Goal: Transaction & Acquisition: Purchase product/service

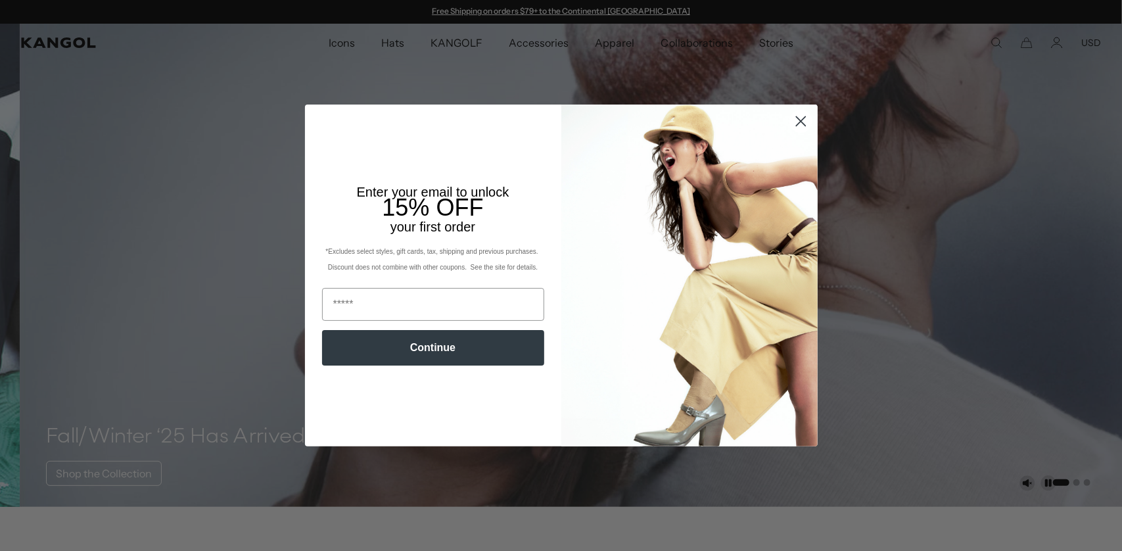
click at [644, 139] on img "POPUP Form" at bounding box center [689, 275] width 256 height 342
click at [618, 83] on div "Close dialog Enter your email to unlock 15% OFF your first order *Excludes sele…" at bounding box center [561, 275] width 1122 height 551
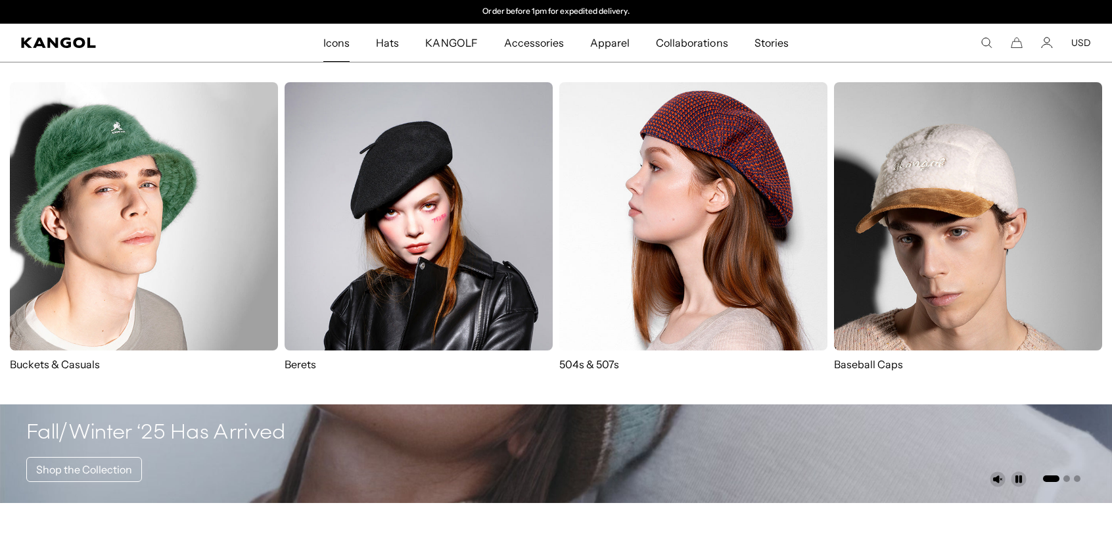
click at [350, 43] on span "Icons" at bounding box center [336, 43] width 26 height 38
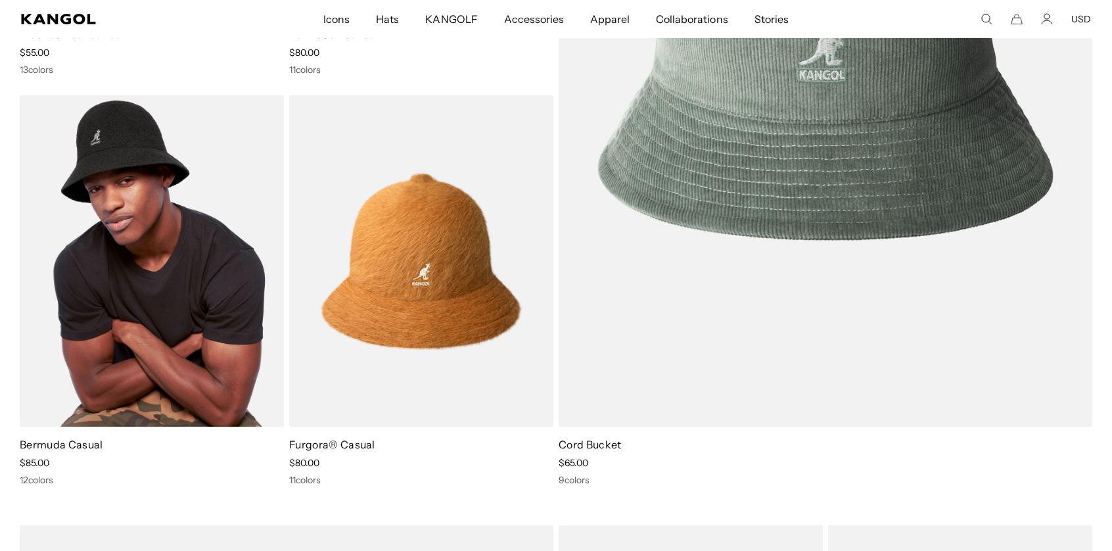
click at [175, 206] on img at bounding box center [152, 261] width 264 height 332
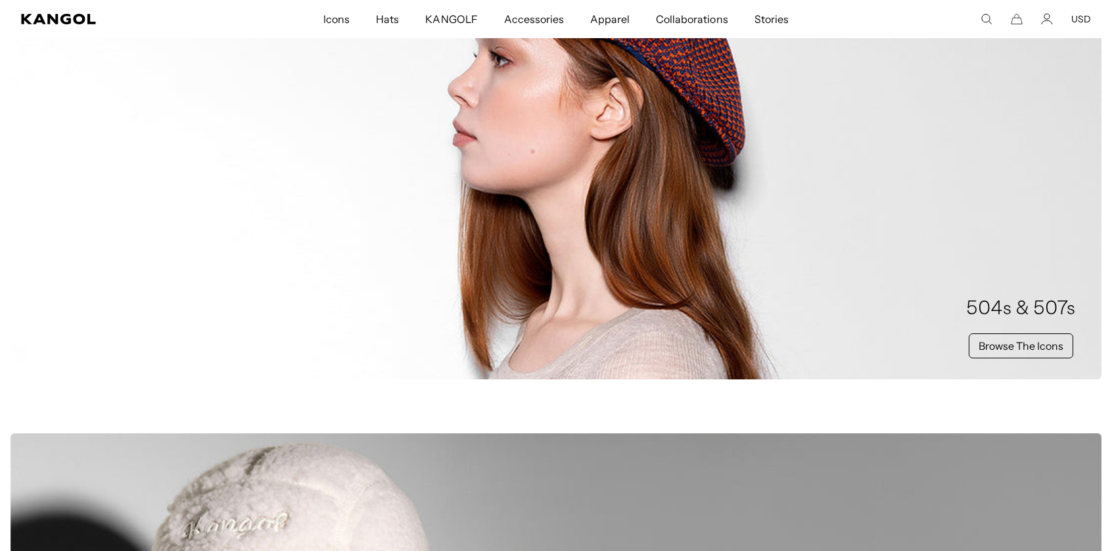
scroll to position [854, 0]
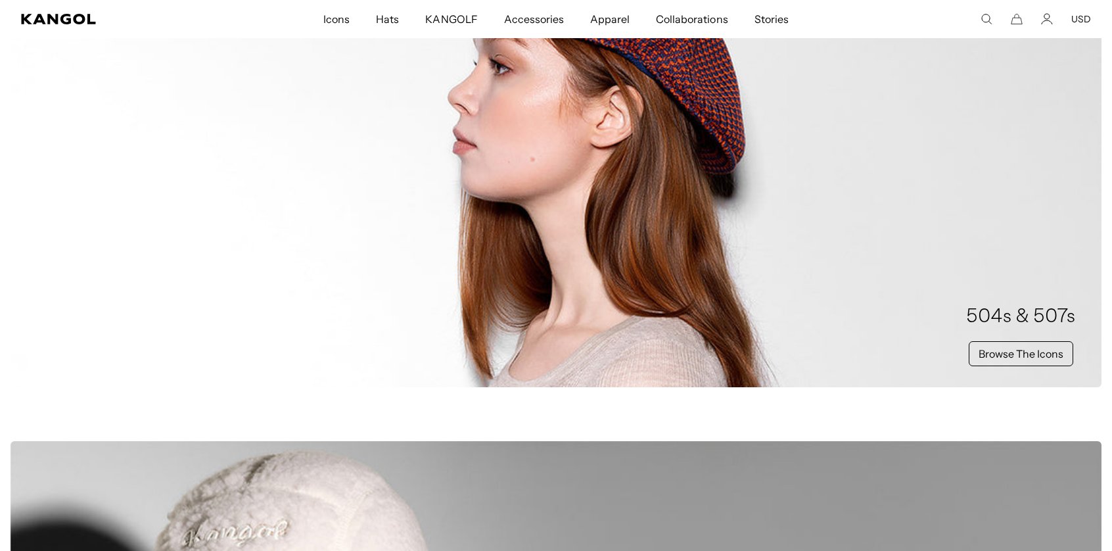
drag, startPoint x: 618, startPoint y: 176, endPoint x: 975, endPoint y: 334, distance: 390.9
drag, startPoint x: 975, startPoint y: 334, endPoint x: 995, endPoint y: 361, distance: 32.9
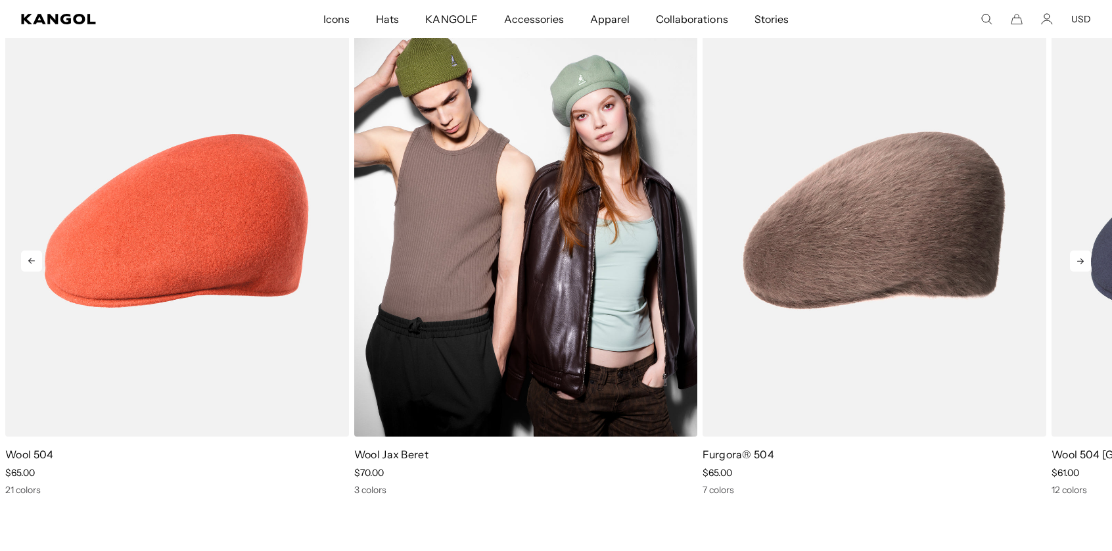
scroll to position [0, 0]
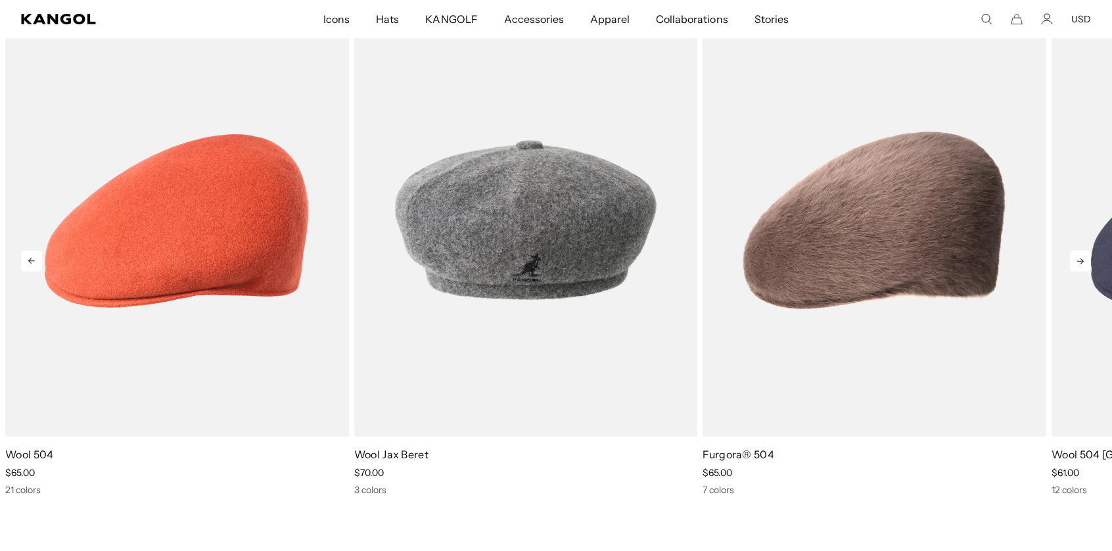
click at [0, 0] on img "4 of 5" at bounding box center [0, 0] width 0 height 0
click at [1081, 269] on icon at bounding box center [1080, 260] width 21 height 21
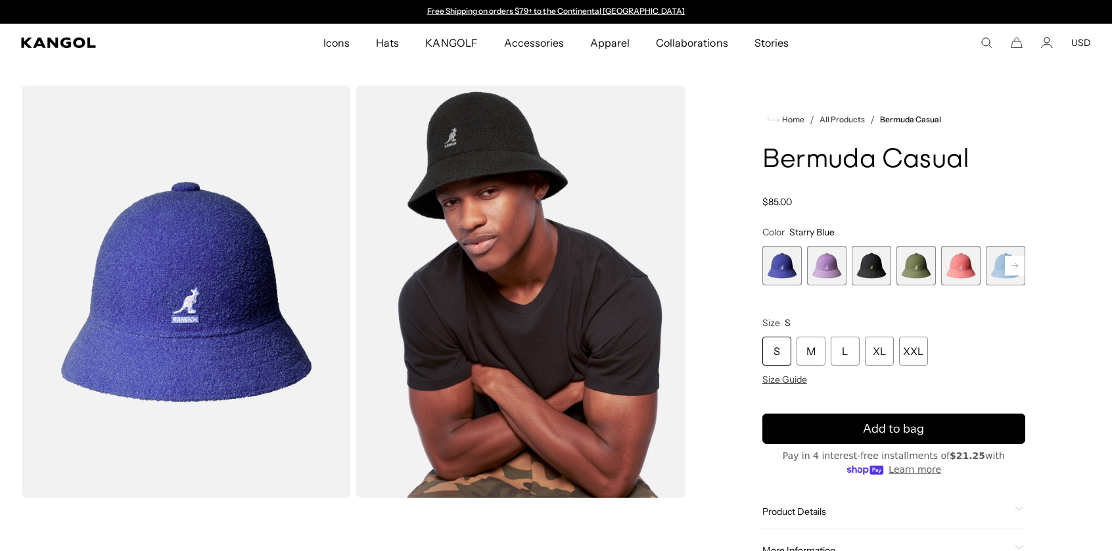
click at [863, 273] on span "3 of 12" at bounding box center [870, 265] width 39 height 39
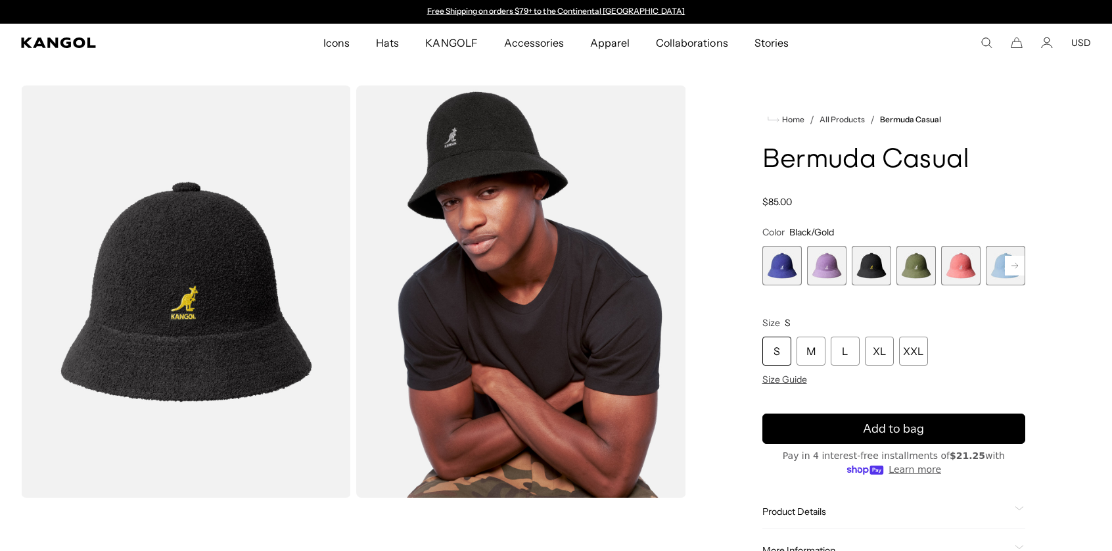
click at [1014, 266] on rect at bounding box center [1015, 266] width 20 height 20
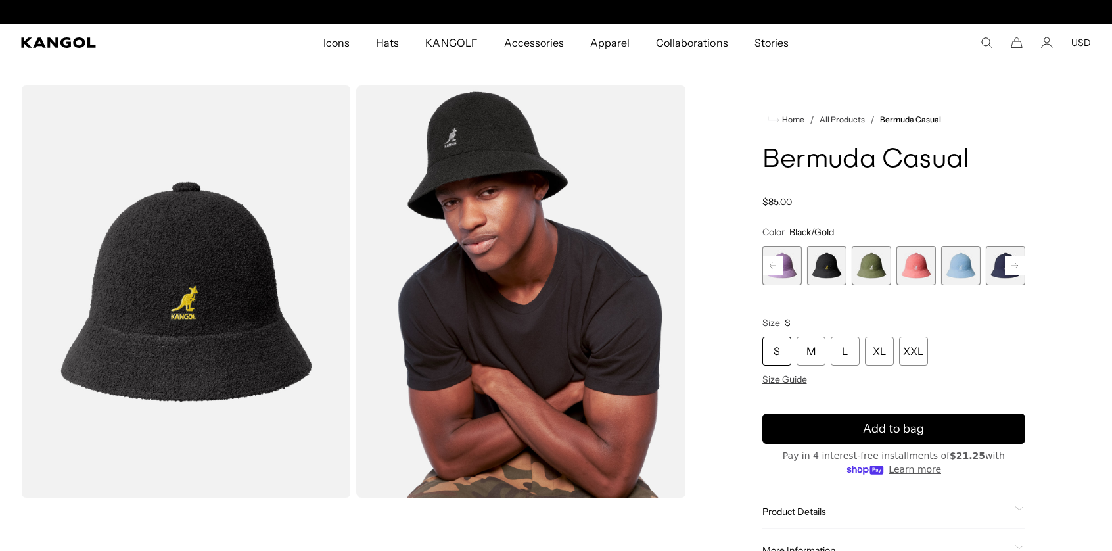
scroll to position [0, 271]
click at [1005, 268] on rect at bounding box center [1015, 266] width 20 height 20
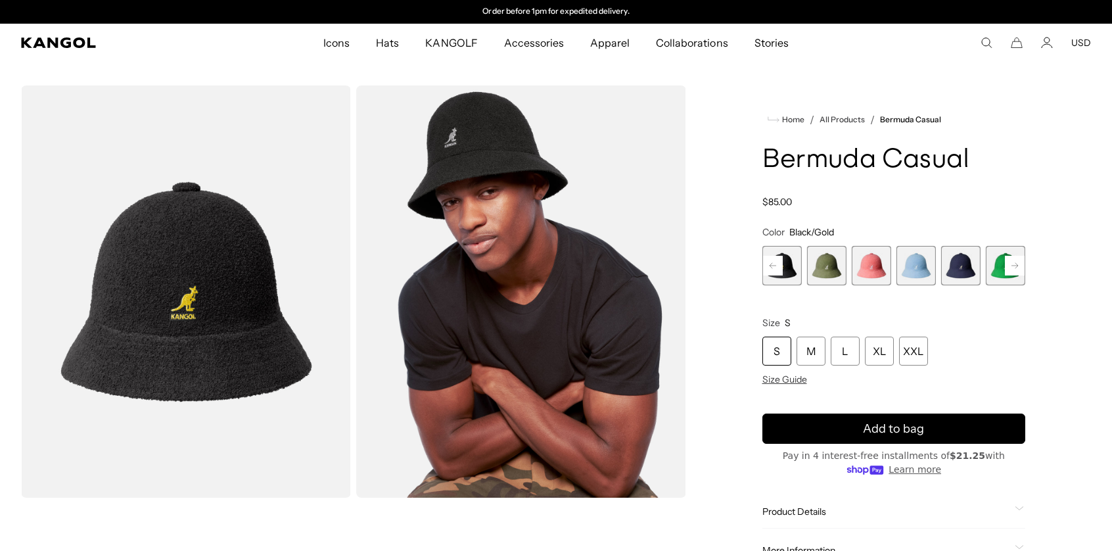
click at [1016, 262] on rect at bounding box center [1015, 266] width 20 height 20
click at [1016, 261] on rect at bounding box center [1015, 266] width 20 height 20
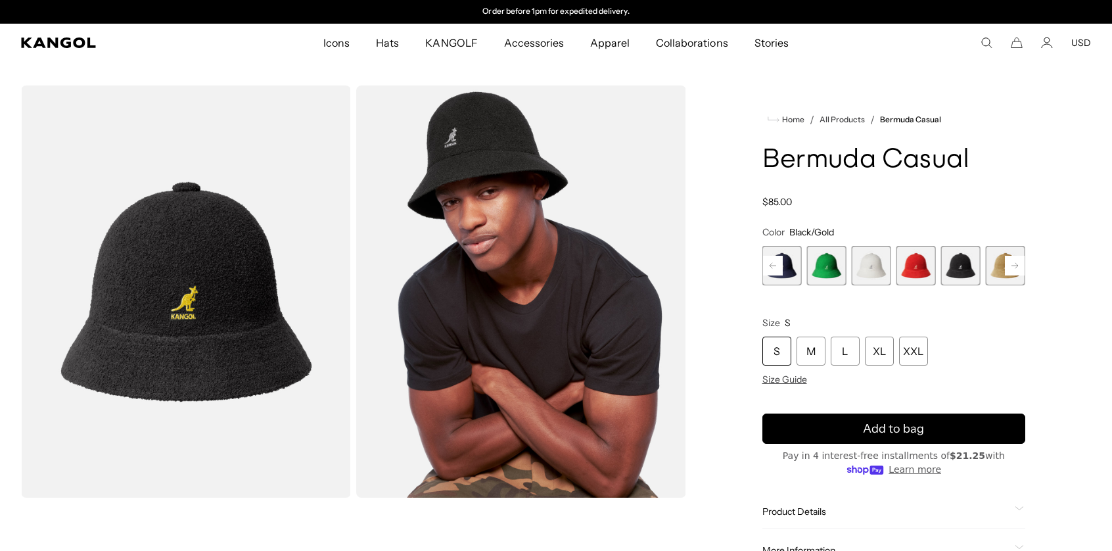
click at [974, 266] on span "11 of 12" at bounding box center [960, 265] width 39 height 39
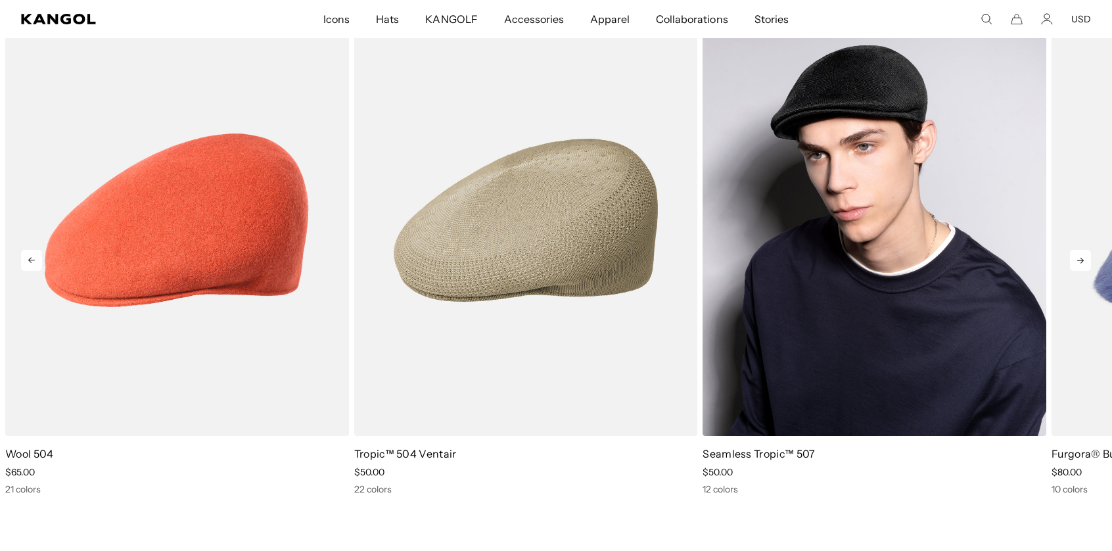
scroll to position [1643, 0]
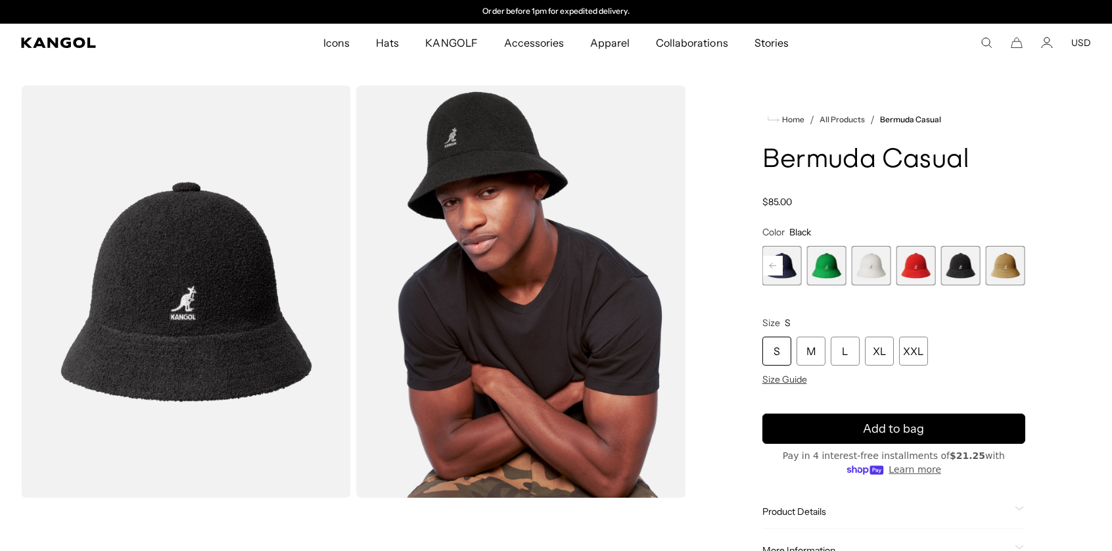
drag, startPoint x: 669, startPoint y: 341, endPoint x: 549, endPoint y: 72, distance: 294.7
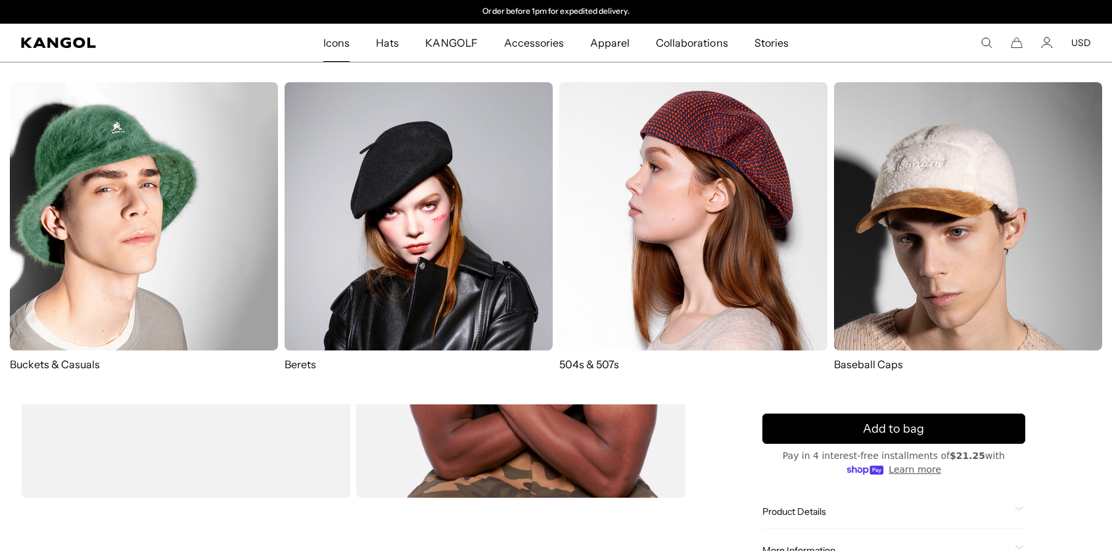
click at [347, 44] on span "Icons" at bounding box center [336, 43] width 26 height 38
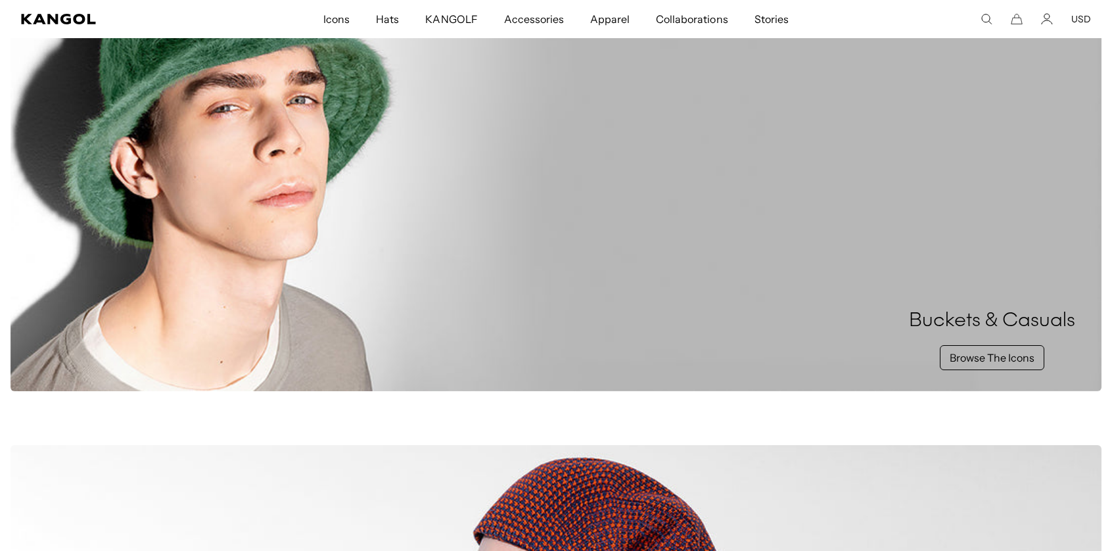
scroll to position [329, 0]
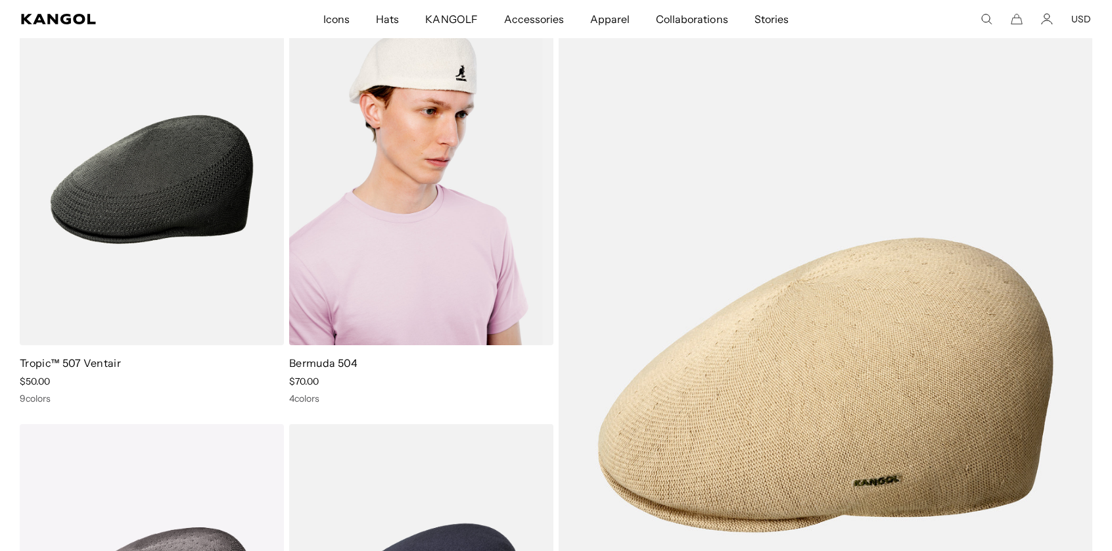
click at [411, 206] on img at bounding box center [421, 180] width 264 height 332
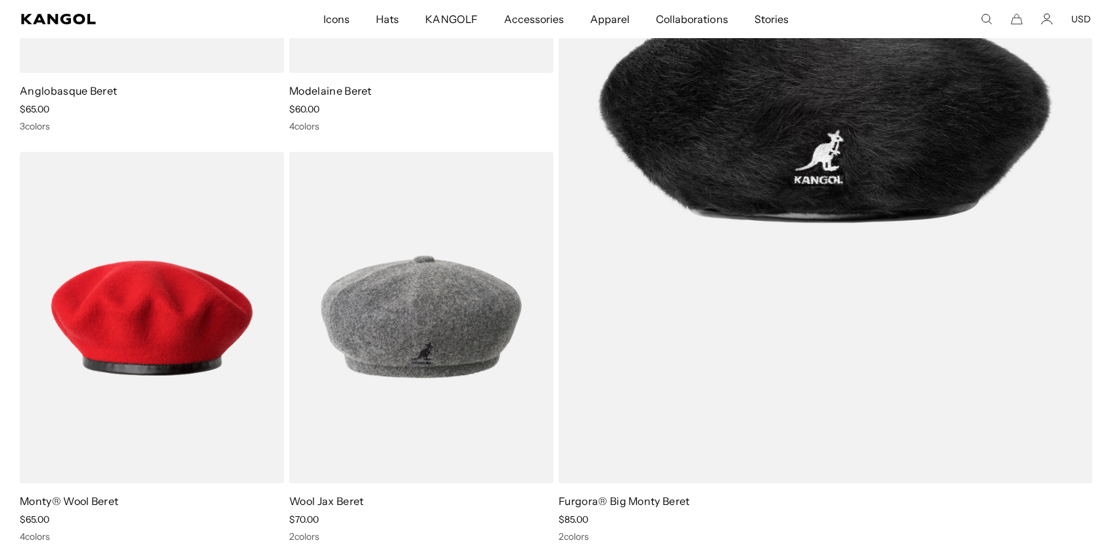
scroll to position [247, 0]
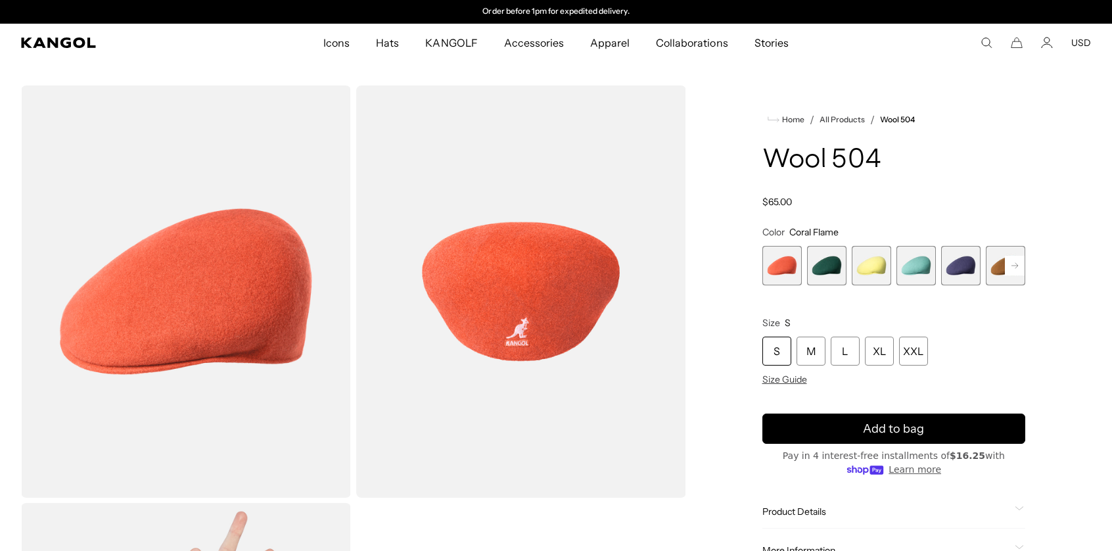
click at [957, 263] on span "5 of 21" at bounding box center [960, 265] width 39 height 39
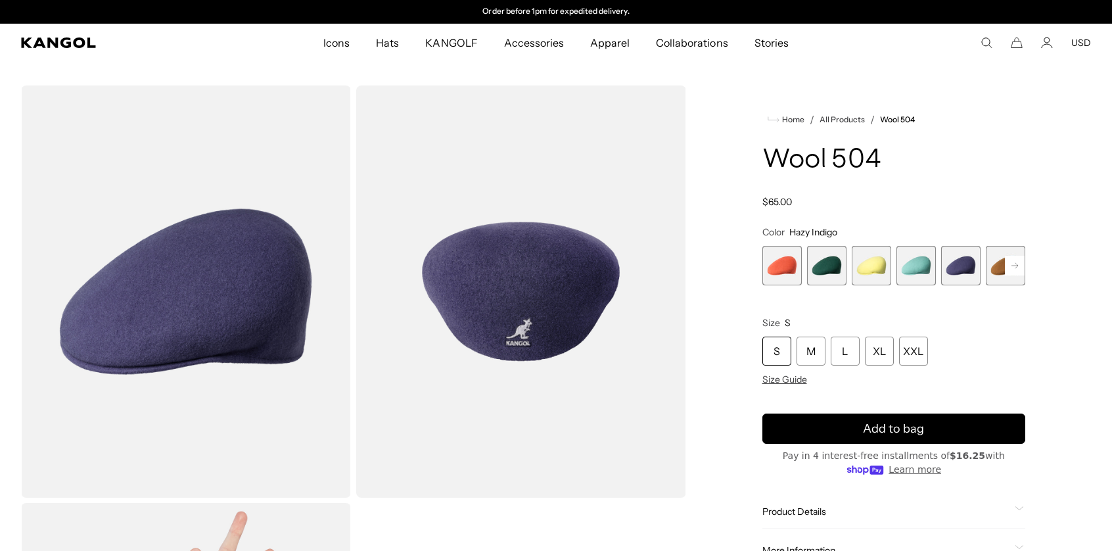
click at [1024, 266] on rect at bounding box center [1015, 266] width 20 height 20
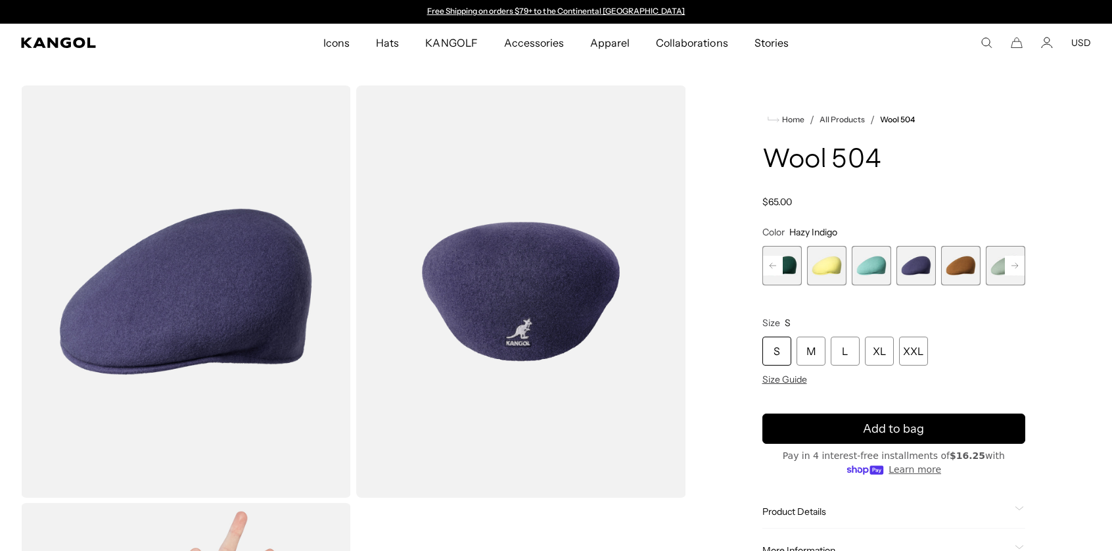
click at [1021, 269] on rect at bounding box center [1015, 266] width 20 height 20
drag, startPoint x: 1001, startPoint y: 265, endPoint x: 1012, endPoint y: 261, distance: 11.0
click at [1012, 261] on div "Previous Next Coral Flame Variant sold out or unavailable Deep Emerald Variant …" at bounding box center [893, 265] width 263 height 39
drag, startPoint x: 1012, startPoint y: 261, endPoint x: 946, endPoint y: 265, distance: 65.8
click at [947, 265] on div "Previous Next Coral Flame Variant sold out or unavailable Deep Emerald Variant …" at bounding box center [893, 265] width 263 height 39
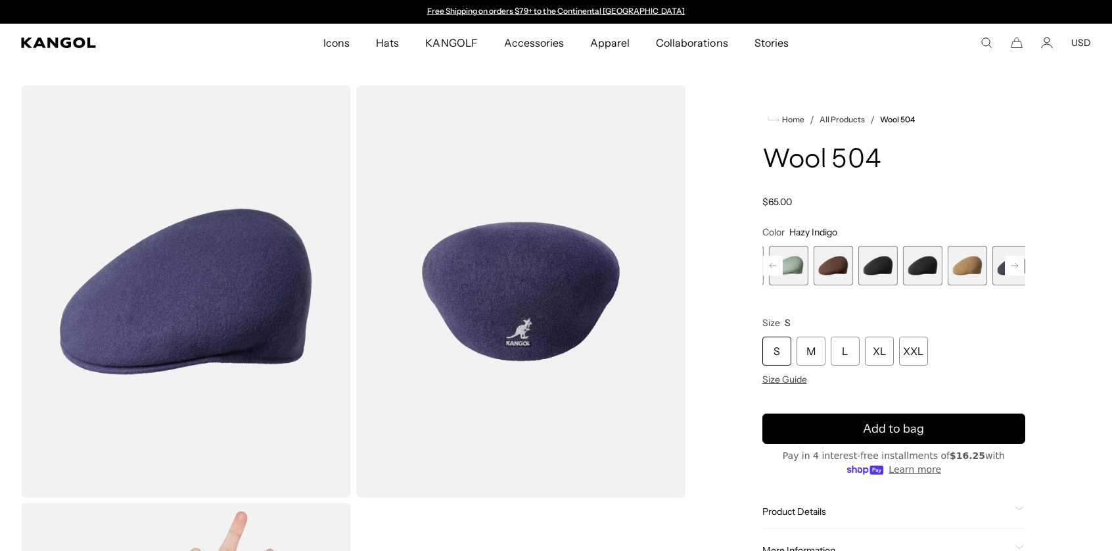
drag, startPoint x: 946, startPoint y: 265, endPoint x: 703, endPoint y: 252, distance: 243.5
click at [601, 234] on div "Loading..." at bounding box center [556, 499] width 1112 height 829
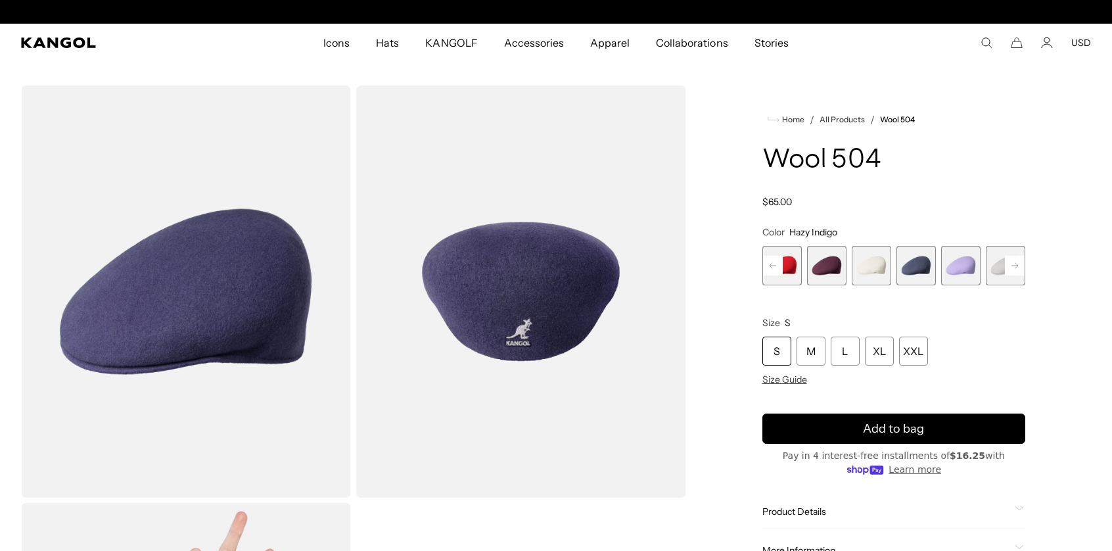
scroll to position [0, 271]
click at [935, 266] on span "19 of 21" at bounding box center [915, 265] width 39 height 39
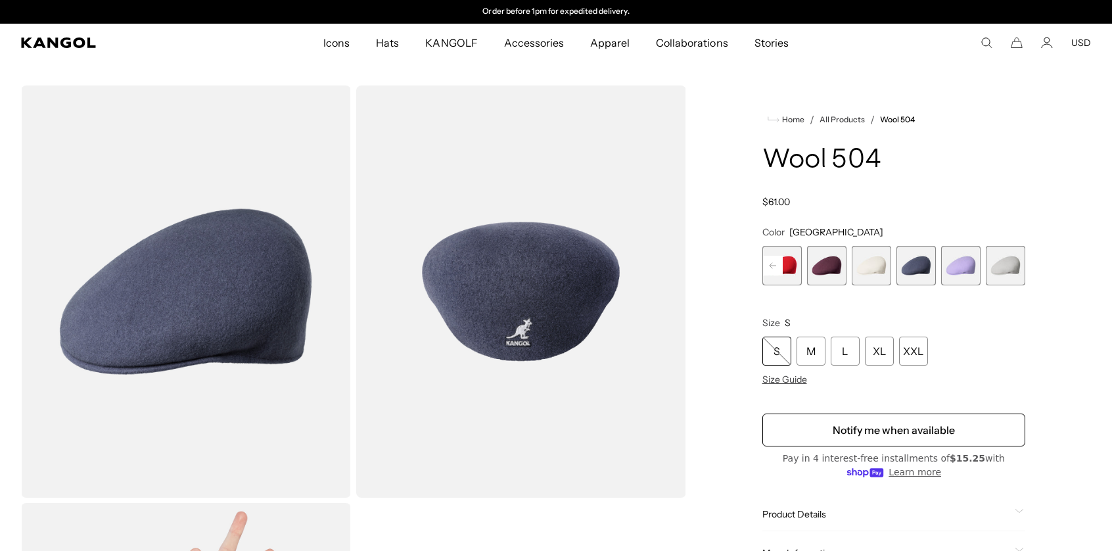
click at [802, 266] on span "16 of 21" at bounding box center [781, 265] width 39 height 39
click at [792, 265] on span "16 of 21" at bounding box center [781, 265] width 39 height 39
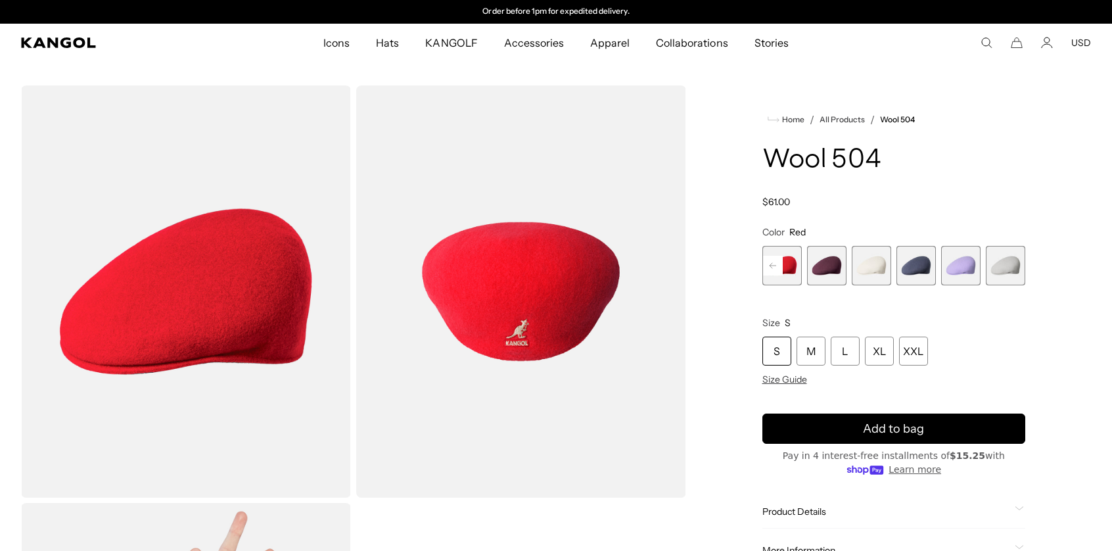
click at [776, 263] on rect at bounding box center [773, 266] width 20 height 20
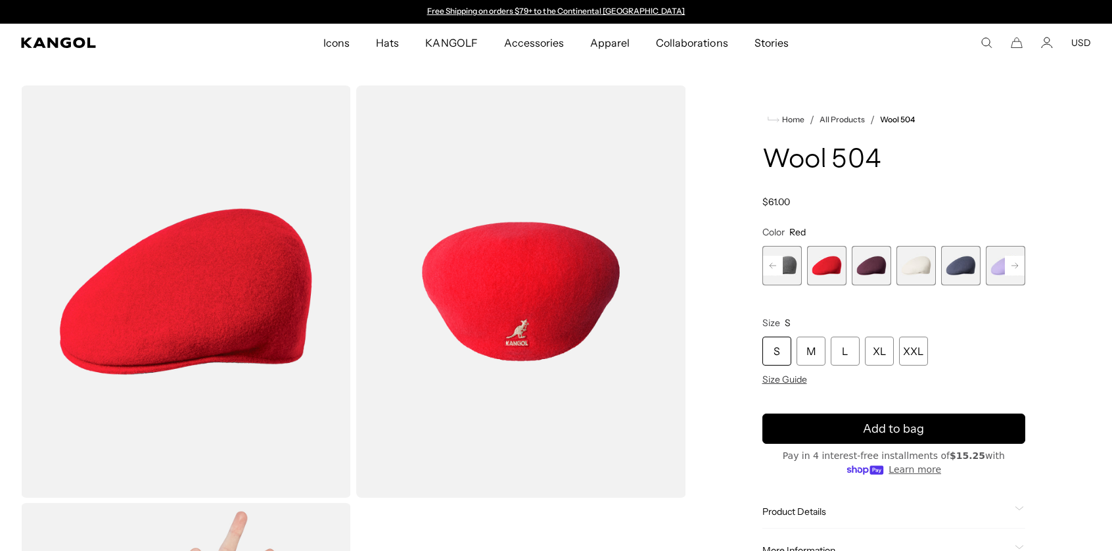
click at [790, 262] on span "15 of 21" at bounding box center [781, 265] width 39 height 39
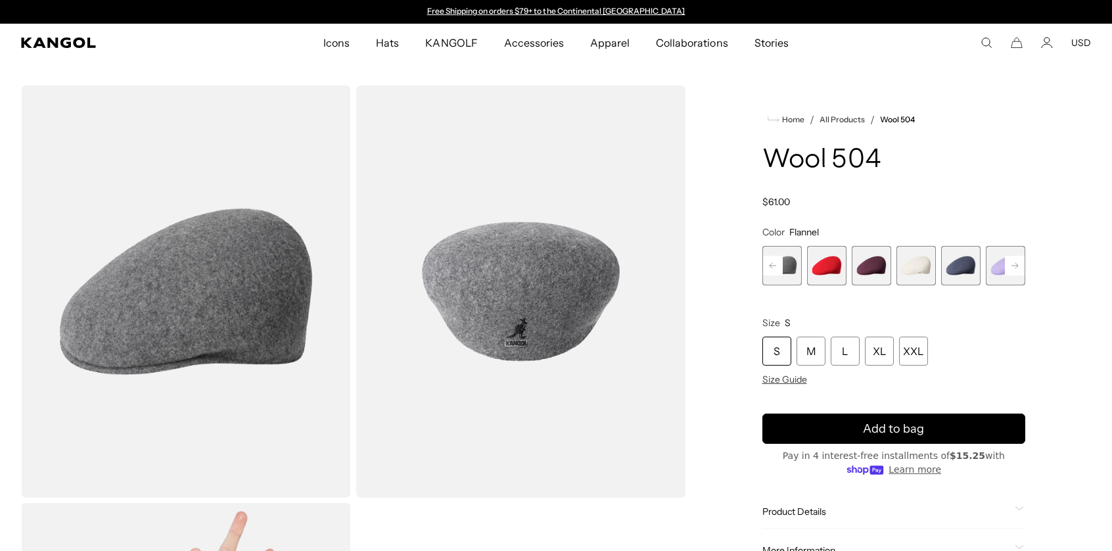
click at [777, 262] on rect at bounding box center [773, 266] width 20 height 20
click at [815, 270] on span "15 of 21" at bounding box center [826, 265] width 39 height 39
click at [795, 271] on span "14 of 21" at bounding box center [781, 265] width 39 height 39
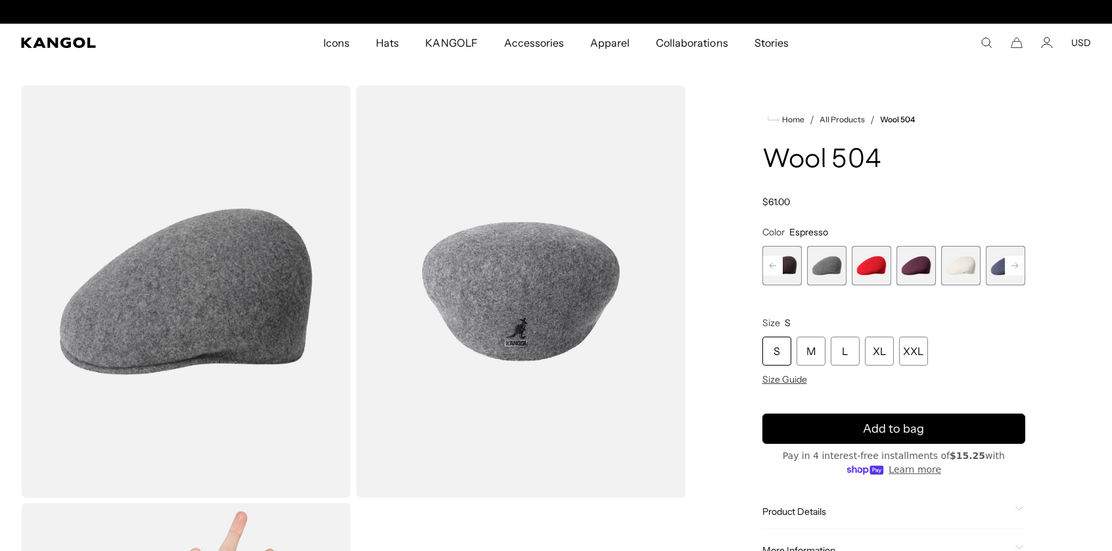
scroll to position [0, 271]
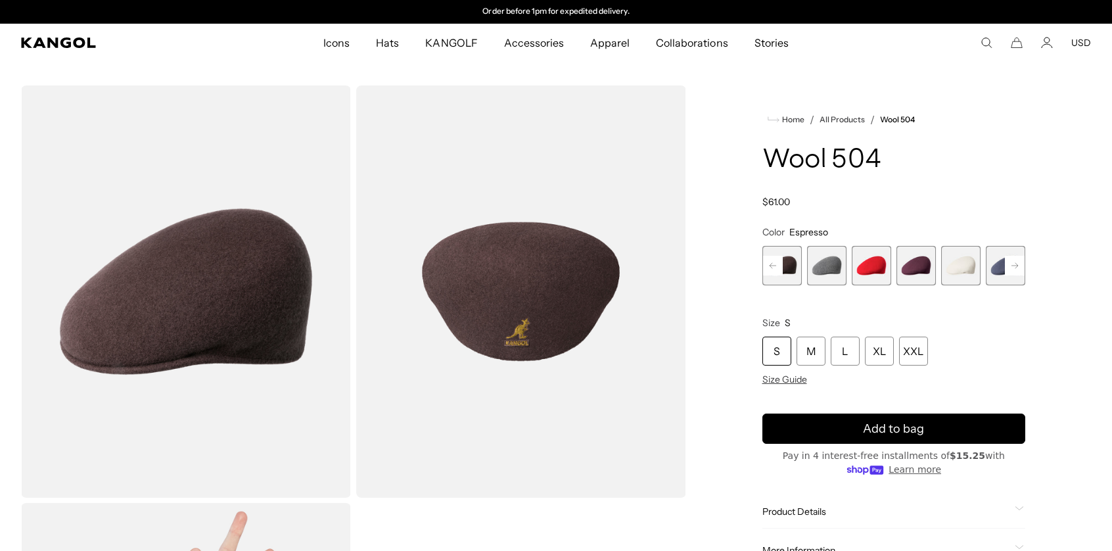
click at [762, 265] on button "Previous" at bounding box center [772, 265] width 21 height 21
click at [800, 269] on span "13 of 21" at bounding box center [781, 265] width 39 height 39
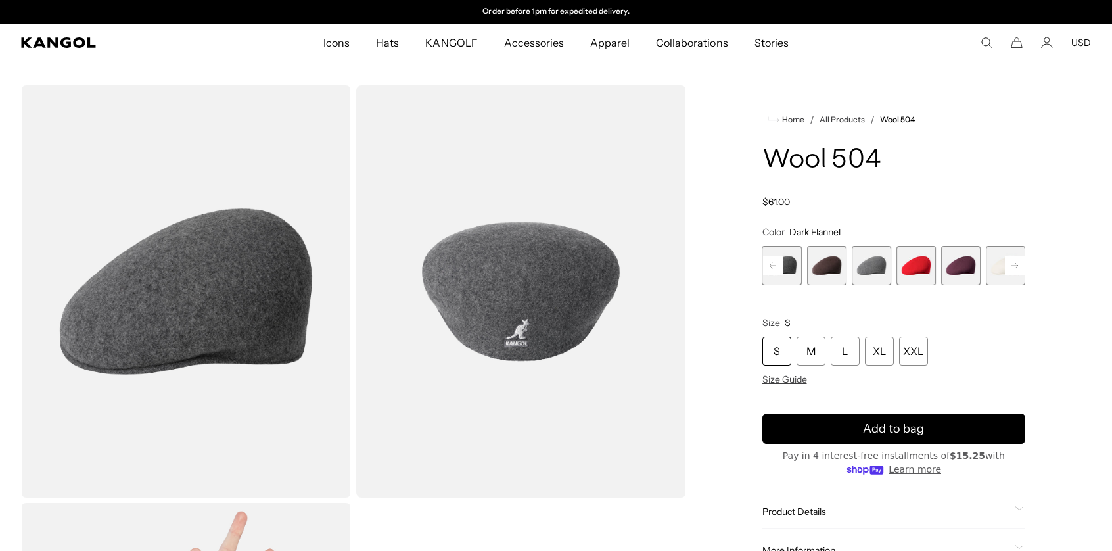
click at [776, 266] on rect at bounding box center [773, 266] width 20 height 20
click at [801, 267] on span "12 of 21" at bounding box center [781, 265] width 39 height 39
click at [799, 267] on span "12 of 21" at bounding box center [781, 265] width 39 height 39
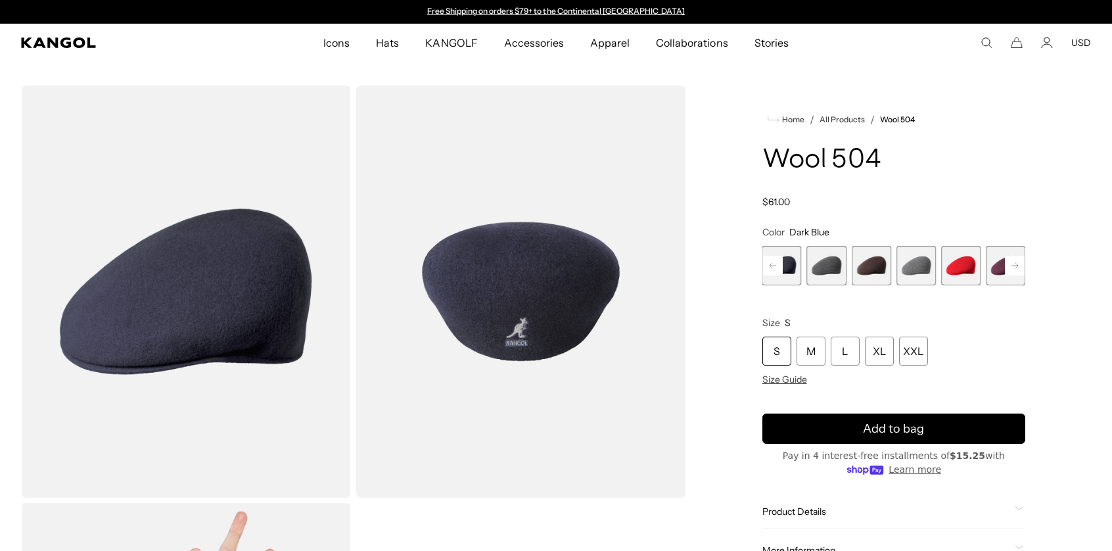
click at [777, 263] on rect at bounding box center [773, 266] width 20 height 20
click at [821, 275] on span "10 of 21" at bounding box center [826, 265] width 39 height 39
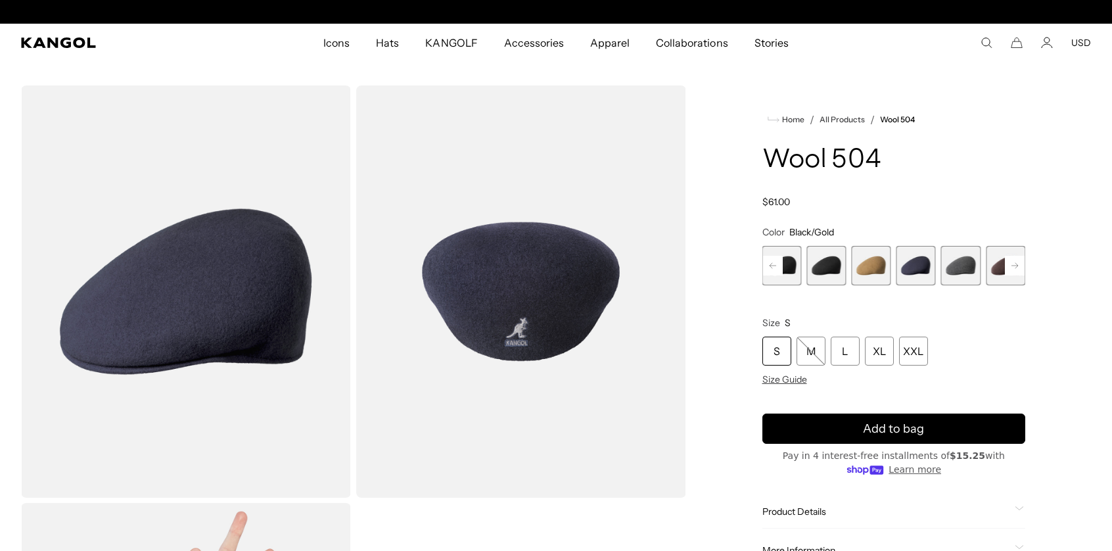
scroll to position [0, 271]
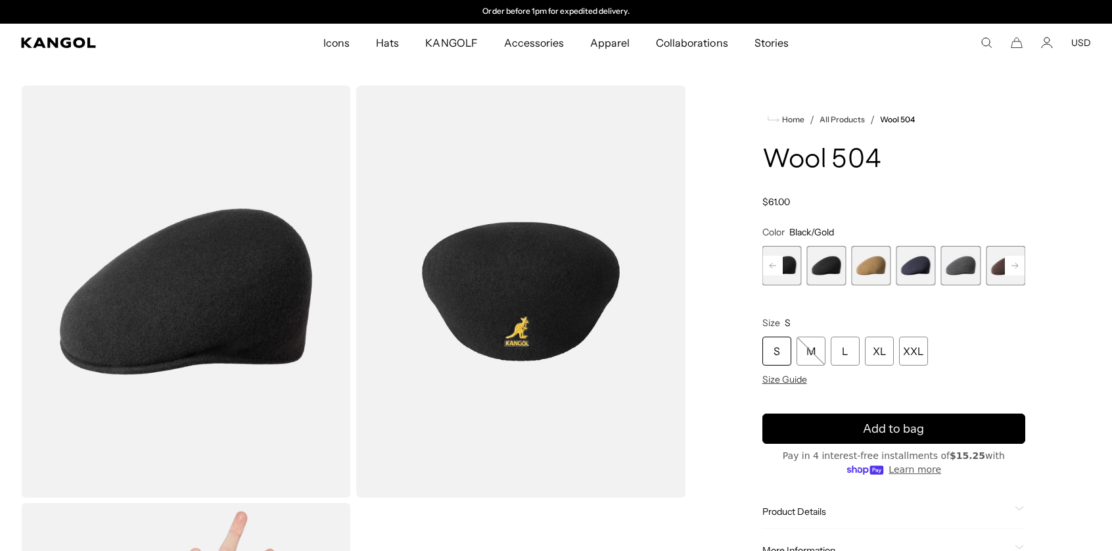
click at [794, 267] on span "9 of 21" at bounding box center [781, 265] width 39 height 39
click at [803, 274] on div "Coral Flame Variant sold out or unavailable Deep Emerald Variant sold out or un…" at bounding box center [893, 265] width 263 height 39
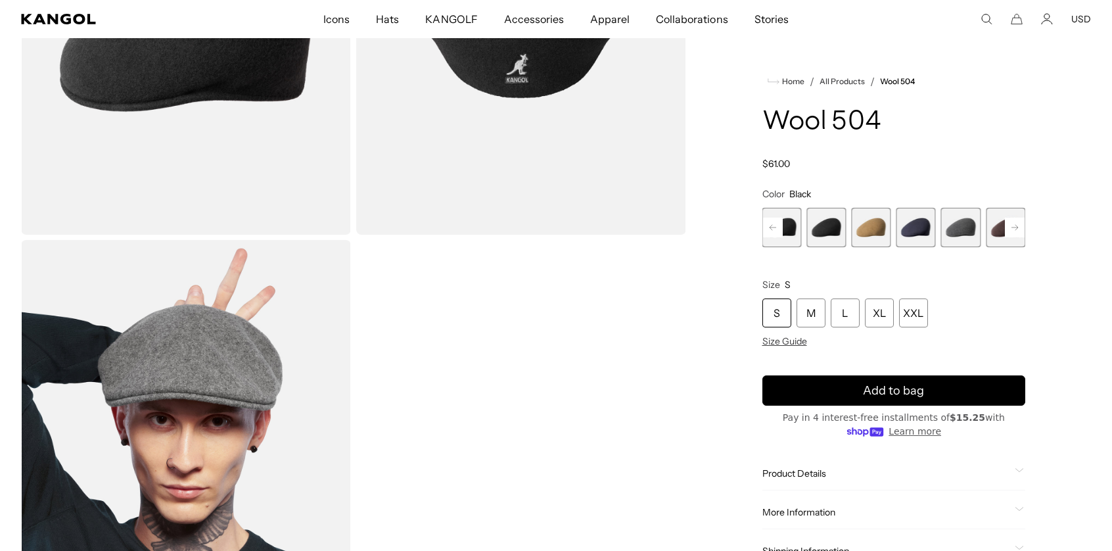
scroll to position [0, 271]
click at [758, 124] on div "Home / All Products / Wool 504 Wool 504 Regular price $61.00 Regular price Sale…" at bounding box center [893, 237] width 395 height 829
drag, startPoint x: 758, startPoint y: 124, endPoint x: 877, endPoint y: 119, distance: 119.7
click at [877, 119] on div "Home / All Products / Wool 504 Wool 504 Regular price $61.00 Regular price Sale…" at bounding box center [893, 237] width 395 height 829
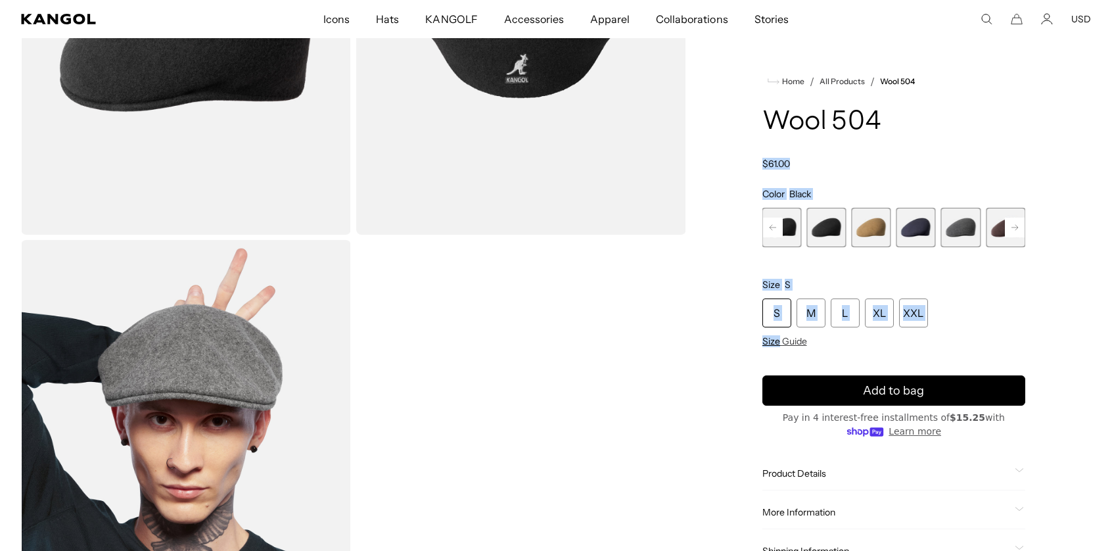
click at [876, 120] on h1 "Wool 504" at bounding box center [893, 122] width 263 height 29
drag, startPoint x: 876, startPoint y: 120, endPoint x: 777, endPoint y: 110, distance: 99.6
click at [777, 110] on h1 "Wool 504" at bounding box center [893, 122] width 263 height 29
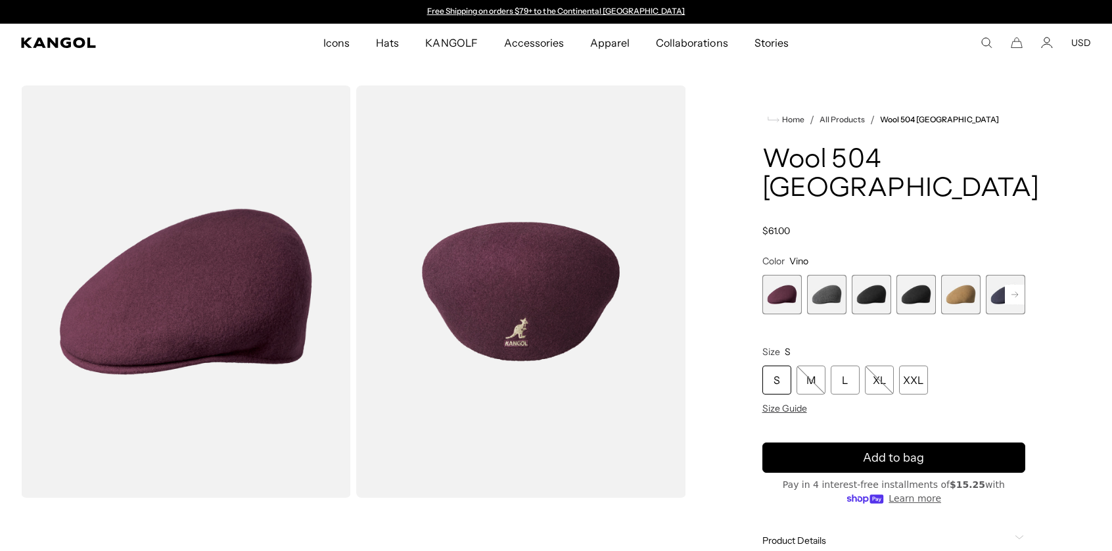
click at [885, 275] on span "3 of 12" at bounding box center [870, 294] width 39 height 39
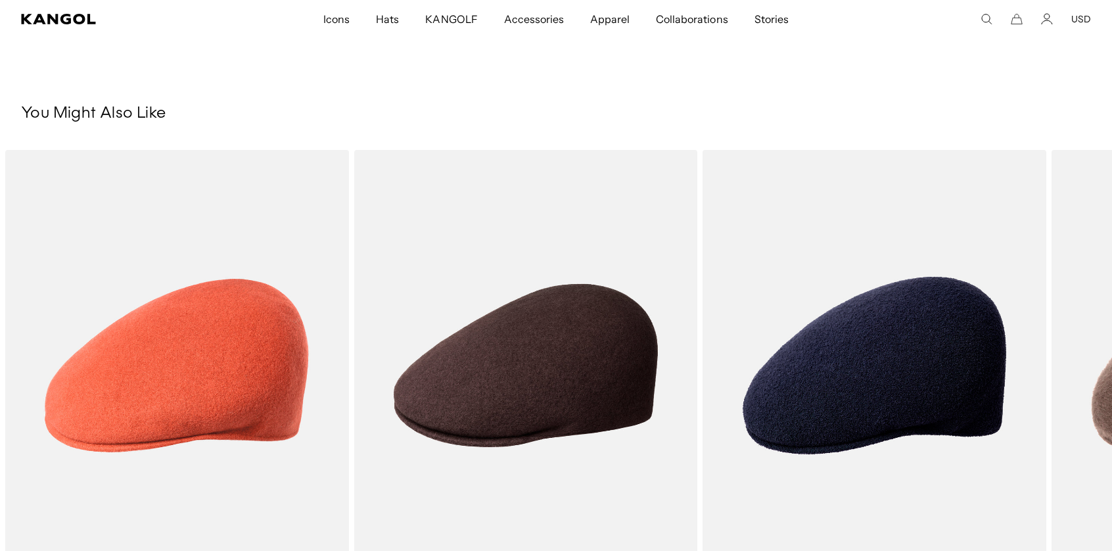
scroll to position [0, 271]
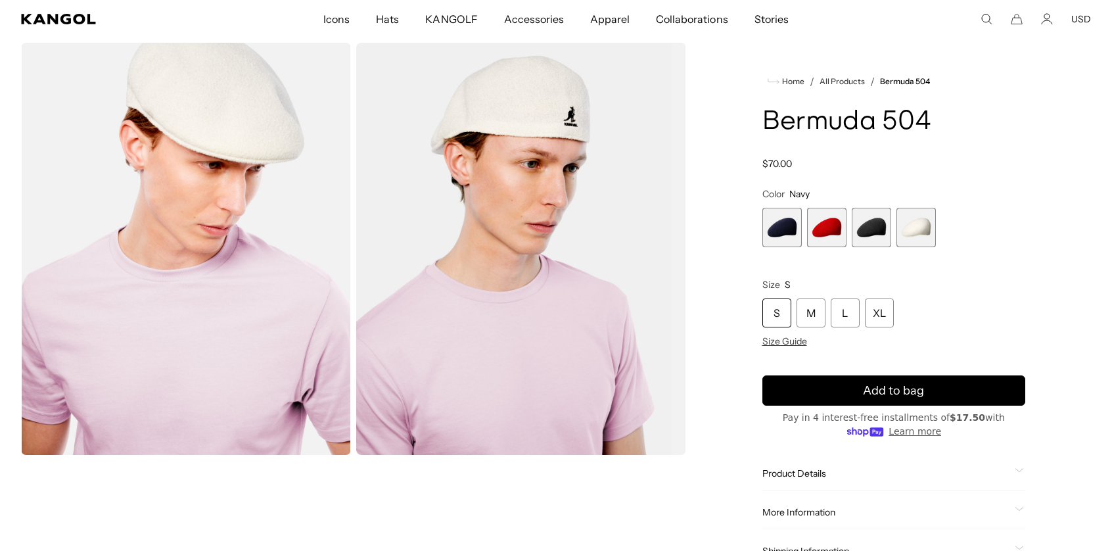
click at [781, 238] on span "1 of 4" at bounding box center [781, 227] width 39 height 39
click at [777, 219] on span "1 of 4" at bounding box center [781, 227] width 39 height 39
